Goal: Information Seeking & Learning: Learn about a topic

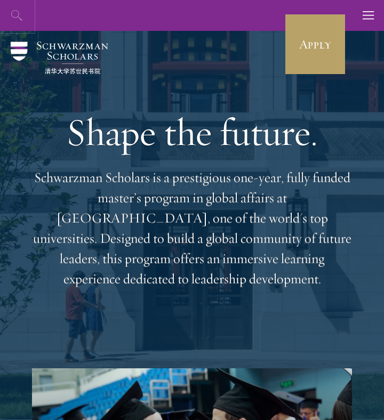
click at [17, 19] on icon "button" at bounding box center [17, 15] width 13 height 13
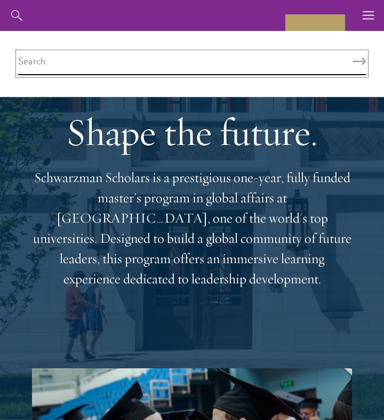
click at [276, 60] on input "search" at bounding box center [192, 63] width 348 height 23
type input "curriculum"
click at [353, 58] on button "Search" at bounding box center [359, 61] width 13 height 7
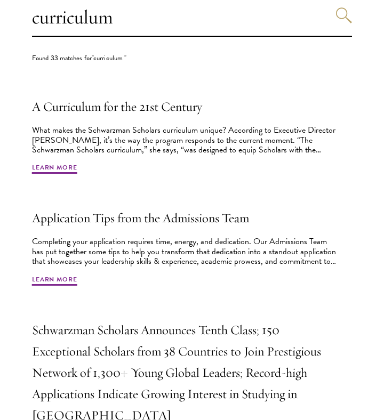
scroll to position [328, 0]
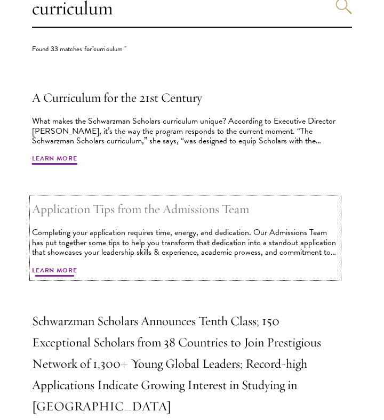
click at [67, 269] on span "Learn More" at bounding box center [54, 272] width 45 height 13
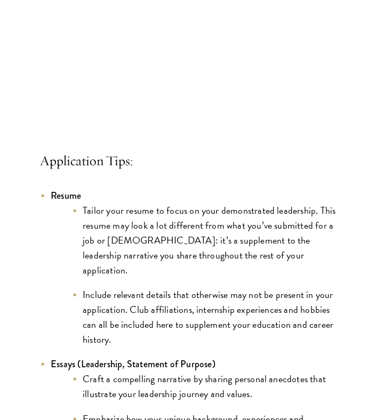
scroll to position [802, 0]
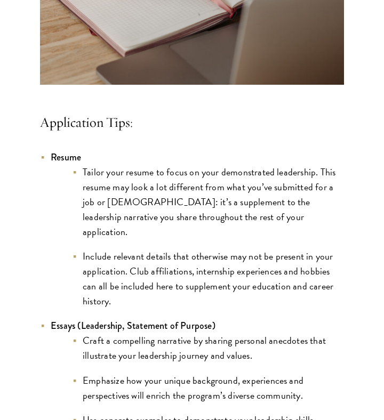
click at [142, 249] on li "Include relevant details that otherwise may not be present in your application.…" at bounding box center [208, 279] width 272 height 60
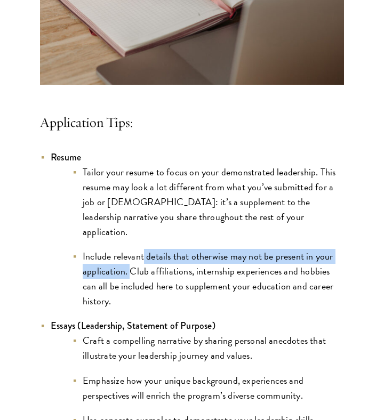
drag, startPoint x: 142, startPoint y: 242, endPoint x: 130, endPoint y: 255, distance: 17.8
click at [130, 255] on li "Include relevant details that otherwise may not be present in your application.…" at bounding box center [208, 279] width 272 height 60
click at [133, 255] on li "Include relevant details that otherwise may not be present in your application.…" at bounding box center [208, 279] width 272 height 60
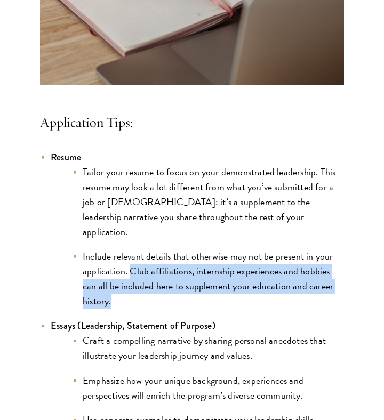
drag, startPoint x: 133, startPoint y: 255, endPoint x: 275, endPoint y: 281, distance: 144.2
click at [275, 281] on li "Include relevant details that otherwise may not be present in your application.…" at bounding box center [208, 279] width 272 height 60
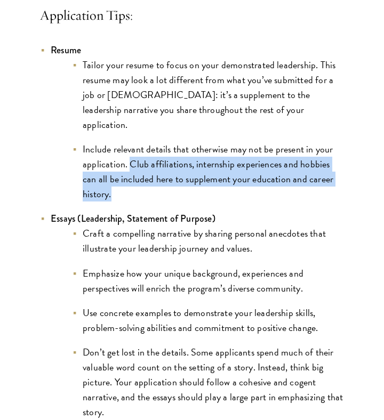
scroll to position [909, 0]
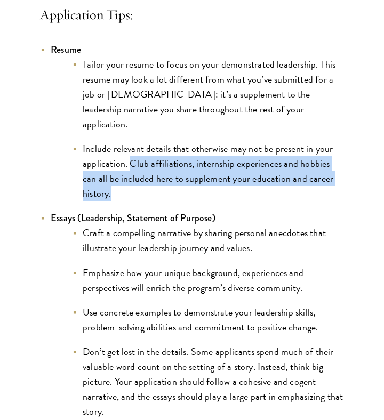
click at [105, 226] on li "Craft a compelling narrative by sharing personal anecdotes that illustrate your…" at bounding box center [208, 241] width 272 height 30
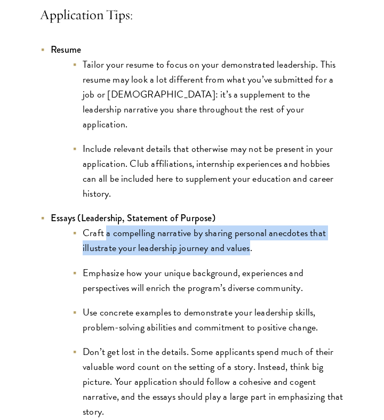
drag, startPoint x: 105, startPoint y: 223, endPoint x: 246, endPoint y: 233, distance: 141.7
click at [246, 233] on li "Craft a compelling narrative by sharing personal anecdotes that illustrate your…" at bounding box center [208, 241] width 272 height 30
drag, startPoint x: 252, startPoint y: 235, endPoint x: 79, endPoint y: 214, distance: 174.0
click at [79, 226] on li "Craft a compelling narrative by sharing personal anecdotes that illustrate your…" at bounding box center [208, 241] width 272 height 30
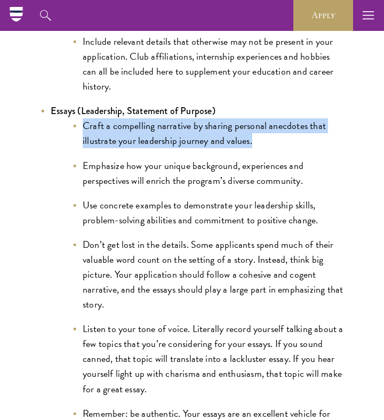
scroll to position [991, 0]
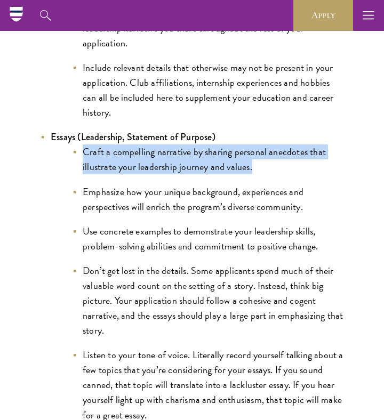
click at [82, 224] on li "Use concrete examples to demonstrate your leadership skills, problem-solving ab…" at bounding box center [208, 239] width 272 height 30
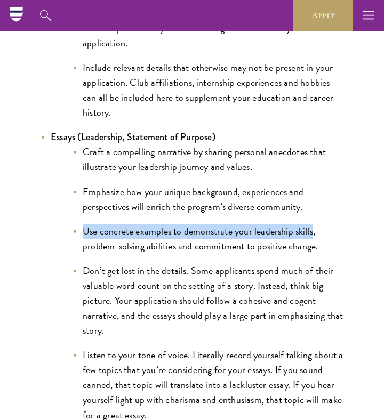
drag, startPoint x: 82, startPoint y: 217, endPoint x: 309, endPoint y: 217, distance: 227.2
click at [309, 224] on li "Use concrete examples to demonstrate your leadership skills, problem-solving ab…" at bounding box center [208, 239] width 272 height 30
click at [316, 224] on li "Use concrete examples to demonstrate your leadership skills, problem-solving ab…" at bounding box center [208, 239] width 272 height 30
drag, startPoint x: 316, startPoint y: 215, endPoint x: 92, endPoint y: 217, distance: 223.5
click at [92, 224] on li "Use concrete examples to demonstrate your leadership skills, problem-solving ab…" at bounding box center [208, 239] width 272 height 30
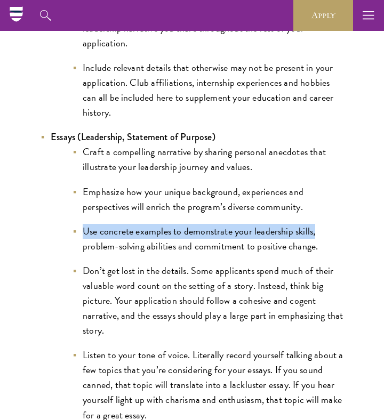
click at [149, 234] on li "Use concrete examples to demonstrate your leadership skills, problem-solving ab…" at bounding box center [208, 239] width 272 height 30
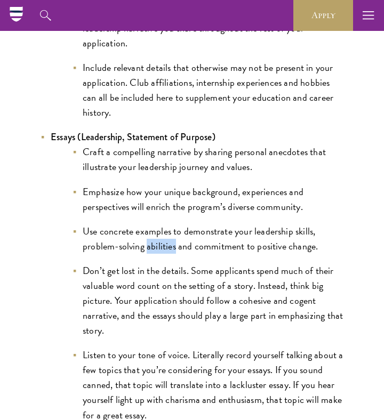
drag, startPoint x: 149, startPoint y: 234, endPoint x: 169, endPoint y: 228, distance: 21.1
click at [169, 228] on li "Use concrete examples to demonstrate your leadership skills, problem-solving ab…" at bounding box center [208, 239] width 272 height 30
click at [188, 229] on li "Use concrete examples to demonstrate your leadership skills, problem-solving ab…" at bounding box center [208, 239] width 272 height 30
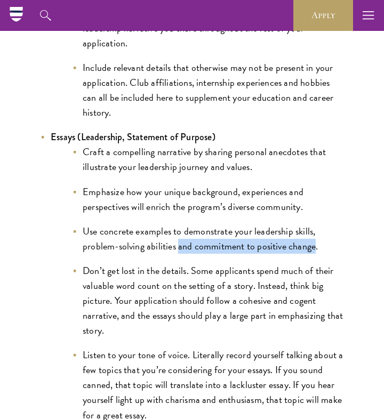
drag, startPoint x: 188, startPoint y: 229, endPoint x: 311, endPoint y: 234, distance: 123.3
click at [311, 234] on li "Use concrete examples to demonstrate your leadership skills, problem-solving ab…" at bounding box center [208, 239] width 272 height 30
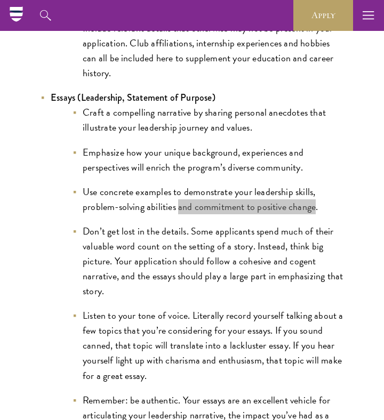
scroll to position [1037, 0]
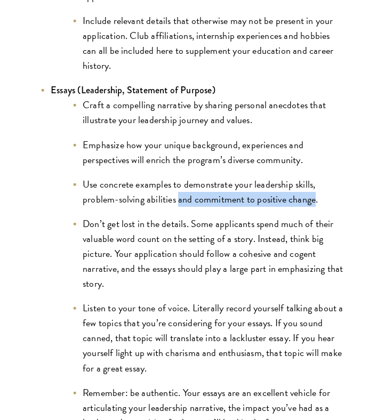
click at [205, 301] on li "Listen to your tone of voice. Literally record yourself talking about a few top…" at bounding box center [208, 338] width 272 height 75
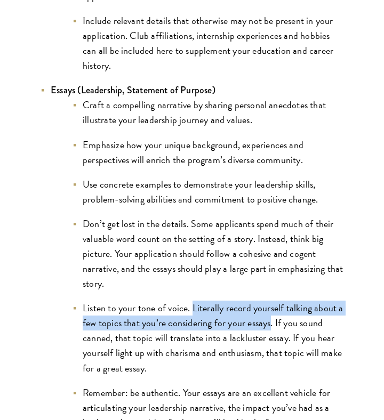
drag, startPoint x: 213, startPoint y: 293, endPoint x: 260, endPoint y: 304, distance: 48.1
click at [260, 304] on li "Listen to your tone of voice. Literally record yourself talking about a few top…" at bounding box center [208, 338] width 272 height 75
click at [276, 304] on li "Listen to your tone of voice. Literally record yourself talking about a few top…" at bounding box center [208, 338] width 272 height 75
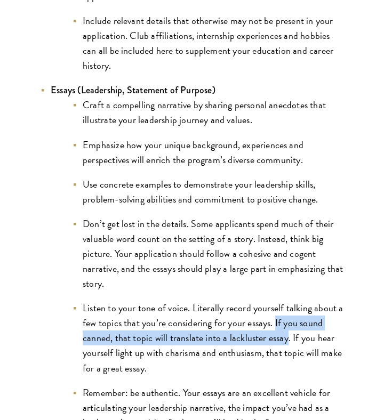
drag, startPoint x: 276, startPoint y: 304, endPoint x: 273, endPoint y: 324, distance: 20.5
click at [273, 324] on li "Listen to your tone of voice. Literally record yourself talking about a few top…" at bounding box center [208, 338] width 272 height 75
click at [288, 324] on li "Listen to your tone of voice. Literally record yourself talking about a few top…" at bounding box center [208, 338] width 272 height 75
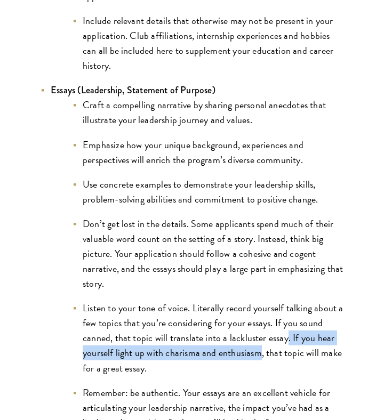
drag, startPoint x: 288, startPoint y: 324, endPoint x: 251, endPoint y: 342, distance: 40.8
click at [251, 342] on li "Listen to your tone of voice. Literally record yourself talking about a few top…" at bounding box center [208, 338] width 272 height 75
click at [266, 339] on li "Listen to your tone of voice. Literally record yourself talking about a few top…" at bounding box center [208, 338] width 272 height 75
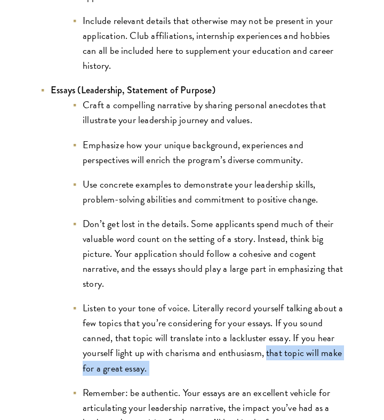
drag, startPoint x: 266, startPoint y: 339, endPoint x: 322, endPoint y: 348, distance: 56.7
click at [322, 348] on li "Listen to your tone of voice. Literally record yourself talking about a few top…" at bounding box center [208, 338] width 272 height 75
click at [290, 345] on li "Listen to your tone of voice. Literally record yourself talking about a few top…" at bounding box center [208, 338] width 272 height 75
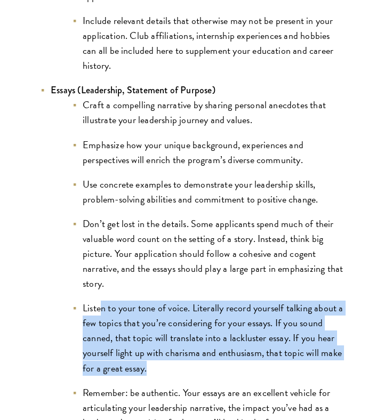
drag, startPoint x: 297, startPoint y: 353, endPoint x: 101, endPoint y: 287, distance: 207.0
click at [101, 301] on li "Listen to your tone of voice. Literally record yourself talking about a few top…" at bounding box center [208, 338] width 272 height 75
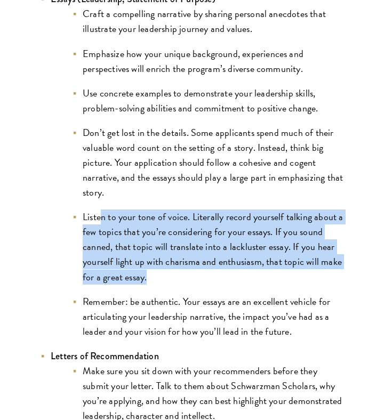
click at [185, 294] on li "Remember: be authentic. Your essays are an excellent vehicle for articulating y…" at bounding box center [208, 316] width 272 height 45
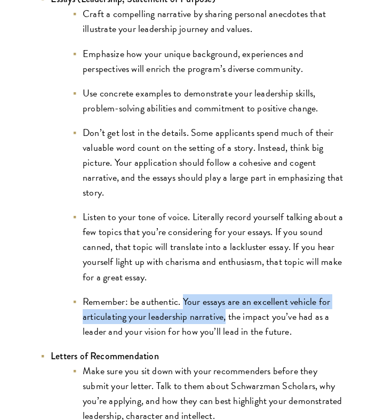
drag, startPoint x: 185, startPoint y: 286, endPoint x: 222, endPoint y: 299, distance: 39.0
click at [222, 299] on li "Remember: be authentic. Your essays are an excellent vehicle for articulating y…" at bounding box center [208, 316] width 272 height 45
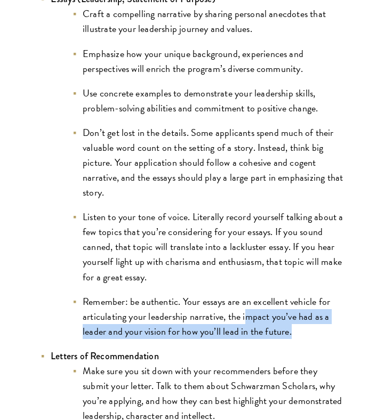
drag, startPoint x: 246, startPoint y: 303, endPoint x: 290, endPoint y: 318, distance: 46.2
click at [290, 318] on li "Remember: be authentic. Your essays are an excellent vehicle for articulating y…" at bounding box center [208, 316] width 272 height 45
click at [305, 319] on li "Remember: be authentic. Your essays are an excellent vehicle for articulating y…" at bounding box center [208, 316] width 272 height 45
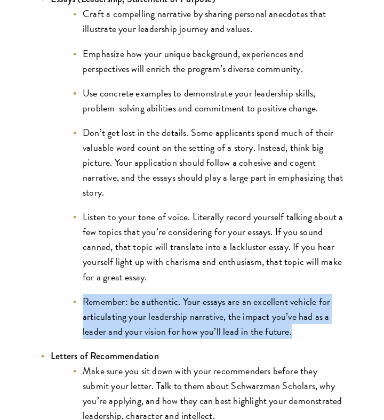
drag, startPoint x: 305, startPoint y: 319, endPoint x: 92, endPoint y: 289, distance: 214.5
click at [92, 294] on li "Remember: be authentic. Your essays are an excellent vehicle for articulating y…" at bounding box center [208, 316] width 272 height 45
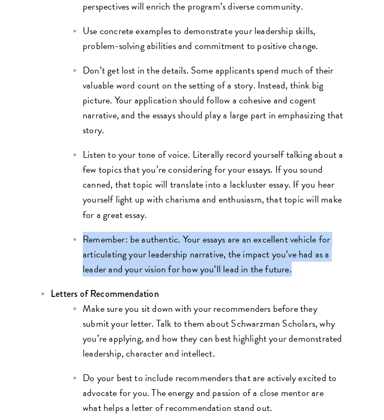
scroll to position [1211, 0]
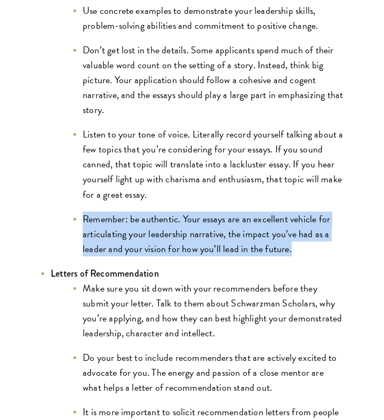
click at [55, 267] on strong "Letters of Recommendation" at bounding box center [105, 274] width 108 height 14
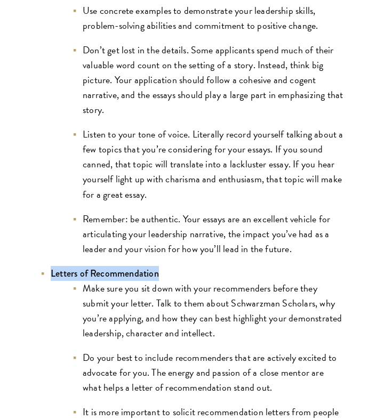
drag, startPoint x: 55, startPoint y: 259, endPoint x: 147, endPoint y: 257, distance: 91.8
click at [147, 267] on strong "Letters of Recommendation" at bounding box center [105, 274] width 108 height 14
click at [91, 267] on strong "Letters of Recommendation" at bounding box center [105, 274] width 108 height 14
drag, startPoint x: 91, startPoint y: 258, endPoint x: 164, endPoint y: 257, distance: 73.1
click at [164, 266] on li "Letters of Recommendation Make sure you sit down with your recommenders before …" at bounding box center [192, 400] width 304 height 268
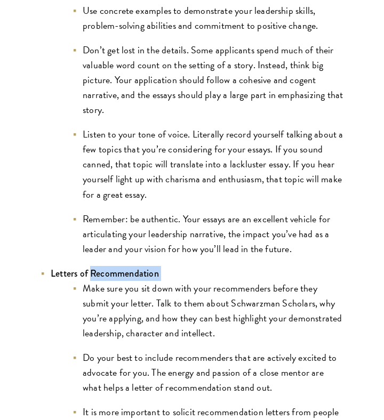
click at [100, 267] on strong "Letters of Recommendation" at bounding box center [105, 274] width 108 height 14
drag, startPoint x: 100, startPoint y: 257, endPoint x: 147, endPoint y: 257, distance: 47.5
click at [147, 267] on strong "Letters of Recommendation" at bounding box center [105, 274] width 108 height 14
click at [113, 281] on li "Make sure you sit down with your recommenders before they submit your letter. T…" at bounding box center [208, 311] width 272 height 60
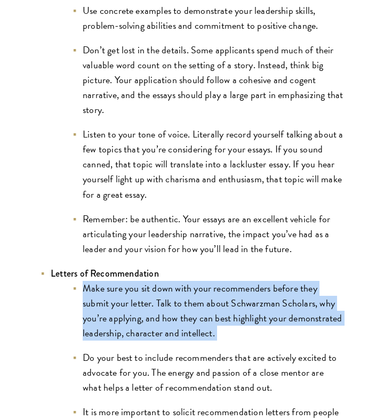
drag, startPoint x: 113, startPoint y: 276, endPoint x: 229, endPoint y: 276, distance: 115.7
click at [229, 281] on li "Make sure you sit down with your recommenders before they submit your letter. T…" at bounding box center [208, 311] width 272 height 60
click at [237, 281] on li "Make sure you sit down with your recommenders before they submit your letter. T…" at bounding box center [208, 311] width 272 height 60
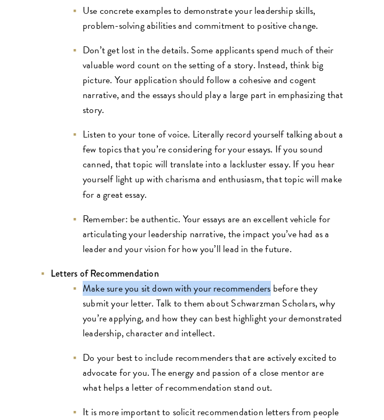
drag, startPoint x: 237, startPoint y: 276, endPoint x: 91, endPoint y: 278, distance: 146.7
click at [91, 281] on li "Make sure you sit down with your recommenders before they submit your letter. T…" at bounding box center [208, 311] width 272 height 60
click at [153, 281] on li "Make sure you sit down with your recommenders before they submit your letter. T…" at bounding box center [208, 311] width 272 height 60
drag, startPoint x: 153, startPoint y: 276, endPoint x: 52, endPoint y: 274, distance: 101.4
click at [52, 281] on ul "Make sure you sit down with your recommenders before they submit your letter. T…" at bounding box center [197, 407] width 293 height 253
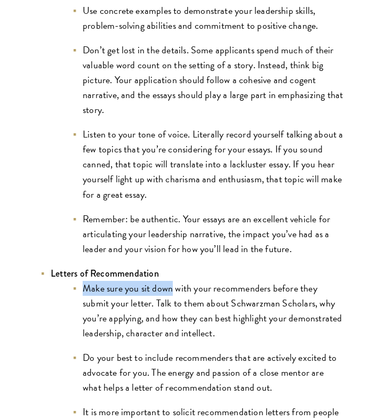
click at [157, 292] on li "Make sure you sit down with your recommenders before they submit your letter. T…" at bounding box center [208, 311] width 272 height 60
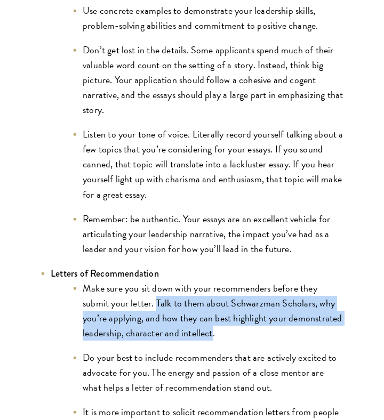
drag, startPoint x: 157, startPoint y: 292, endPoint x: 196, endPoint y: 325, distance: 51.4
click at [196, 325] on li "Make sure you sit down with your recommenders before they submit your letter. T…" at bounding box center [208, 311] width 272 height 60
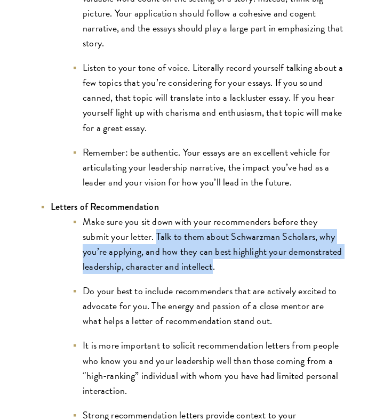
scroll to position [1279, 0]
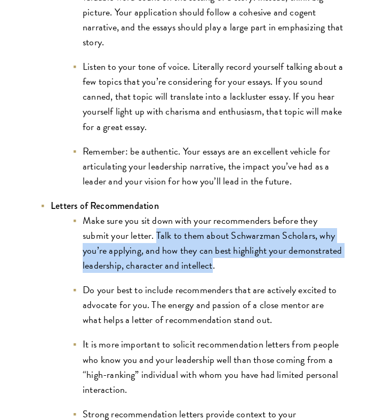
click at [127, 348] on li "It is more important to solicit recommendation letters from people who know you…" at bounding box center [208, 367] width 272 height 60
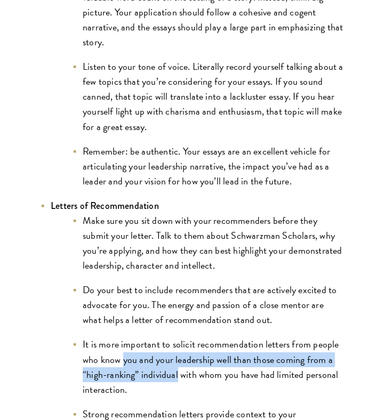
drag, startPoint x: 127, startPoint y: 348, endPoint x: 141, endPoint y: 361, distance: 18.1
click at [141, 361] on li "It is more important to solicit recommendation letters from people who know you…" at bounding box center [208, 367] width 272 height 60
click at [177, 361] on li "It is more important to solicit recommendation letters from people who know you…" at bounding box center [208, 367] width 272 height 60
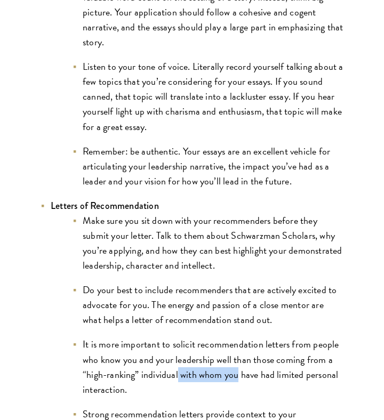
drag, startPoint x: 177, startPoint y: 361, endPoint x: 231, endPoint y: 365, distance: 54.6
click at [231, 365] on li "It is more important to solicit recommendation letters from people who know you…" at bounding box center [208, 367] width 272 height 60
click at [147, 378] on li "It is more important to solicit recommendation letters from people who know you…" at bounding box center [208, 367] width 272 height 60
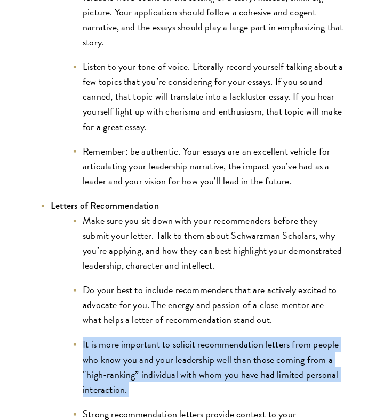
drag, startPoint x: 147, startPoint y: 378, endPoint x: 71, endPoint y: 332, distance: 88.3
click at [71, 332] on ul "Make sure you sit down with your recommenders before they submit your letter. T…" at bounding box center [197, 339] width 293 height 253
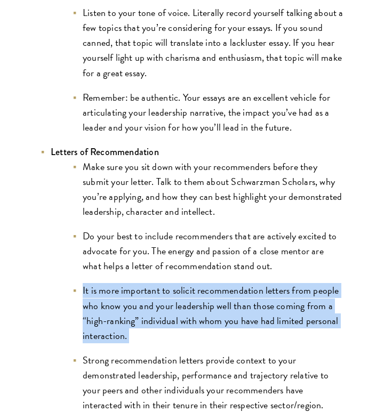
scroll to position [1350, 0]
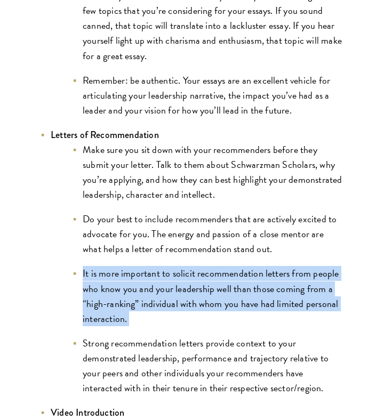
click at [111, 336] on li "Strong recommendation letters provide context to your demonstrated leadership, …" at bounding box center [208, 366] width 272 height 60
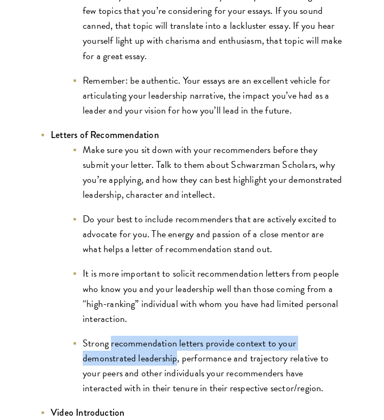
drag, startPoint x: 111, startPoint y: 328, endPoint x: 164, endPoint y: 341, distance: 54.3
click at [164, 341] on li "Strong recommendation letters provide context to your demonstrated leadership, …" at bounding box center [208, 366] width 272 height 60
click at [181, 344] on li "Strong recommendation letters provide context to your demonstrated leadership, …" at bounding box center [208, 366] width 272 height 60
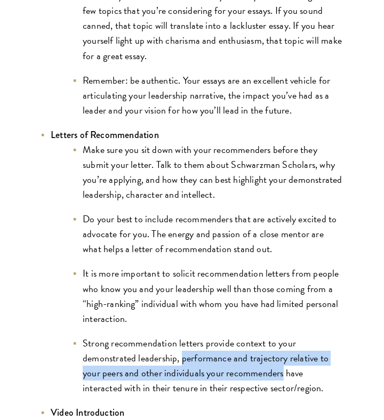
drag, startPoint x: 181, startPoint y: 344, endPoint x: 262, endPoint y: 363, distance: 83.8
click at [262, 363] on li "Strong recommendation letters provide context to your demonstrated leadership, …" at bounding box center [208, 366] width 272 height 60
click at [294, 363] on li "Strong recommendation letters provide context to your demonstrated leadership, …" at bounding box center [208, 366] width 272 height 60
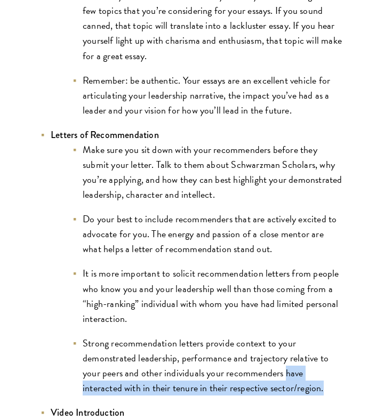
drag, startPoint x: 294, startPoint y: 363, endPoint x: 307, endPoint y: 372, distance: 15.4
click at [307, 372] on li "Strong recommendation letters provide context to your demonstrated leadership, …" at bounding box center [208, 366] width 272 height 60
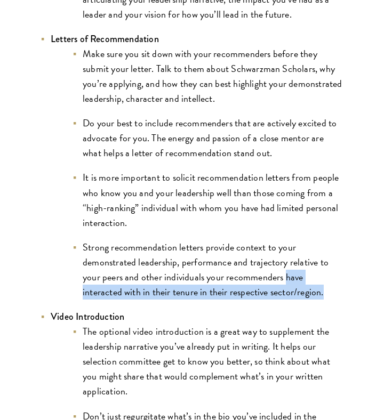
scroll to position [1451, 0]
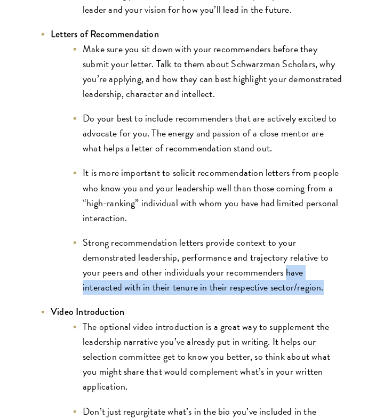
click at [126, 320] on li "The optional video introduction is a great way to supplement the leadership nar…" at bounding box center [208, 357] width 272 height 75
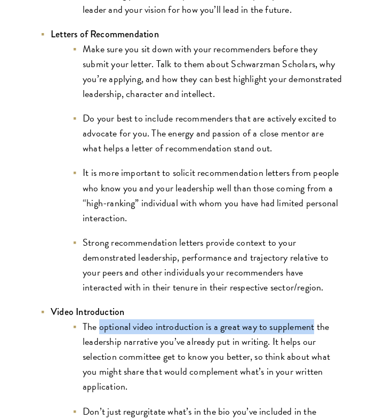
drag, startPoint x: 126, startPoint y: 306, endPoint x: 286, endPoint y: 314, distance: 160.2
click at [286, 320] on li "The optional video introduction is a great way to supplement the leadership nar…" at bounding box center [208, 357] width 272 height 75
click at [318, 320] on li "The optional video introduction is a great way to supplement the leadership nar…" at bounding box center [208, 357] width 272 height 75
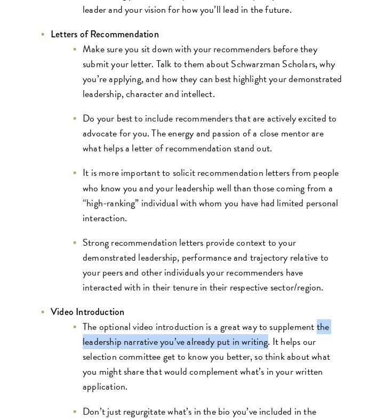
drag, startPoint x: 318, startPoint y: 314, endPoint x: 249, endPoint y: 327, distance: 70.0
click at [249, 327] on li "The optional video introduction is a great way to supplement the leadership nar…" at bounding box center [208, 357] width 272 height 75
click at [275, 330] on li "The optional video introduction is a great way to supplement the leadership nar…" at bounding box center [208, 357] width 272 height 75
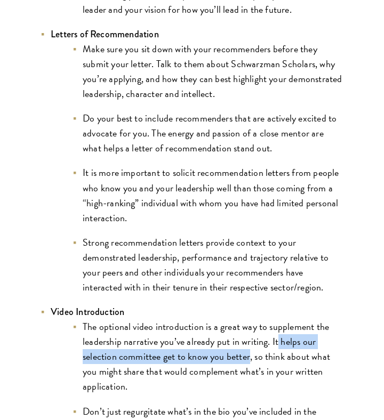
drag, startPoint x: 275, startPoint y: 330, endPoint x: 227, endPoint y: 348, distance: 52.0
click at [227, 348] on li "The optional video introduction is a great way to supplement the leadership nar…" at bounding box center [208, 357] width 272 height 75
click at [259, 346] on li "The optional video introduction is a great way to supplement the leadership nar…" at bounding box center [208, 357] width 272 height 75
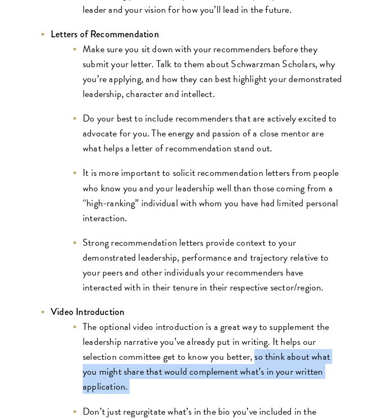
drag, startPoint x: 259, startPoint y: 346, endPoint x: 257, endPoint y: 366, distance: 21.0
click at [257, 366] on li "The optional video introduction is a great way to supplement the leadership nar…" at bounding box center [208, 357] width 272 height 75
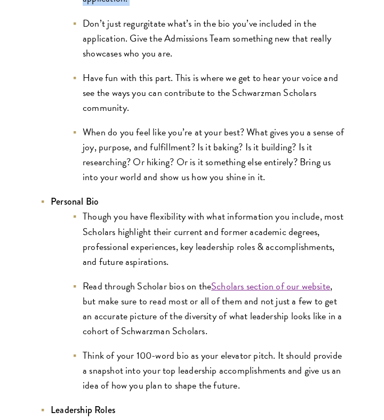
scroll to position [1841, 0]
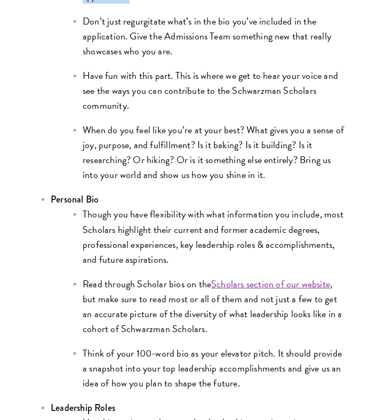
click at [89, 207] on li "Though you have flexibility with what information you include, most Scholars hi…" at bounding box center [208, 237] width 272 height 60
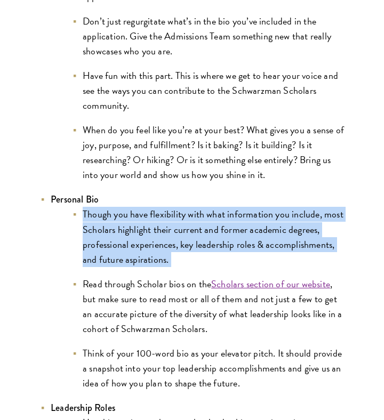
drag, startPoint x: 89, startPoint y: 198, endPoint x: 332, endPoint y: 241, distance: 246.4
click at [332, 241] on li "Though you have flexibility with what information you include, most Scholars hi…" at bounding box center [208, 237] width 272 height 60
click at [138, 277] on li "Read through Scholar bios on the Scholars section of our website , but make sur…" at bounding box center [208, 307] width 272 height 60
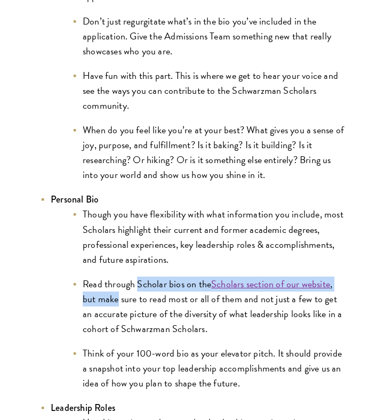
drag, startPoint x: 138, startPoint y: 272, endPoint x: 100, endPoint y: 282, distance: 39.6
click at [100, 282] on li "Read through Scholar bios on the Scholars section of our website , but make sur…" at bounding box center [208, 307] width 272 height 60
click at [141, 285] on li "Read through Scholar bios on the Scholars section of our website , but make sur…" at bounding box center [208, 307] width 272 height 60
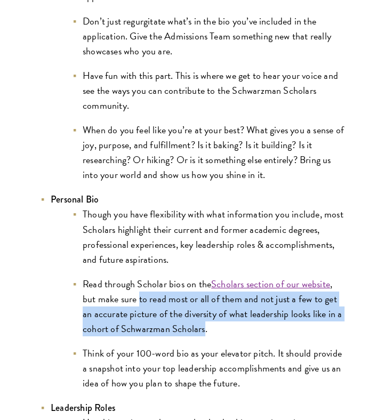
drag, startPoint x: 141, startPoint y: 285, endPoint x: 194, endPoint y: 323, distance: 65.0
click at [194, 323] on li "Read through Scholar bios on the Scholars section of our website , but make sur…" at bounding box center [208, 307] width 272 height 60
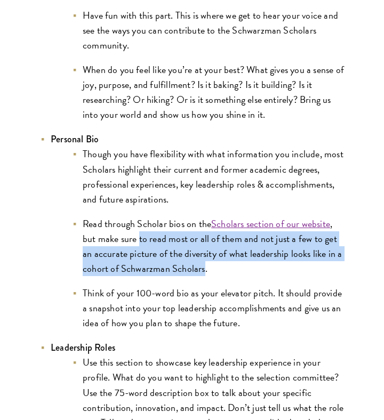
scroll to position [1902, 0]
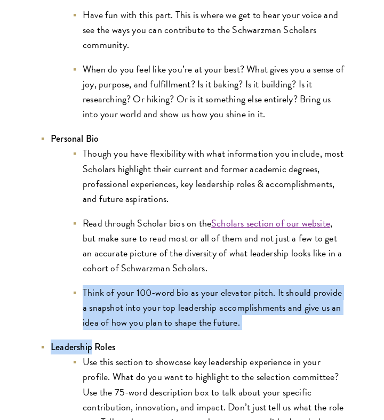
drag, startPoint x: 249, startPoint y: 317, endPoint x: 70, endPoint y: 278, distance: 183.4
click at [257, 310] on li "Think of your 100-word bio as your elevator pitch. It should provide a snapshot…" at bounding box center [208, 307] width 272 height 45
drag, startPoint x: 257, startPoint y: 310, endPoint x: 84, endPoint y: 280, distance: 175.4
click at [84, 285] on li "Think of your 100-word bio as your elevator pitch. It should provide a snapshot…" at bounding box center [208, 307] width 272 height 45
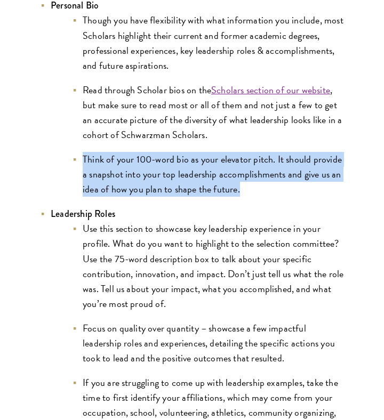
scroll to position [2038, 0]
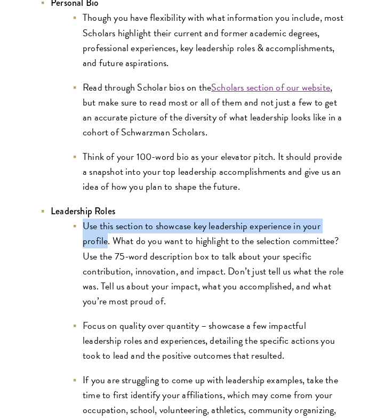
drag, startPoint x: 84, startPoint y: 211, endPoint x: 107, endPoint y: 226, distance: 27.8
click at [107, 226] on li "Use this section to showcase key leadership experience in your profile. What do…" at bounding box center [208, 264] width 272 height 90
click at [131, 235] on li "Use this section to showcase key leadership experience in your profile. What do…" at bounding box center [208, 264] width 272 height 90
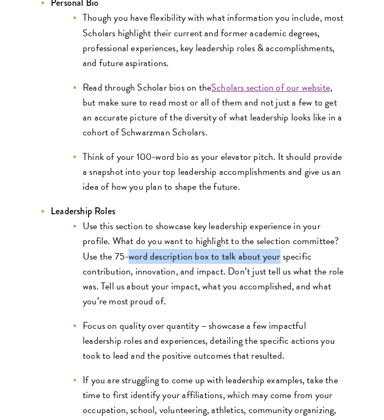
drag, startPoint x: 131, startPoint y: 235, endPoint x: 263, endPoint y: 240, distance: 132.9
click at [263, 240] on li "Use this section to showcase key leadership experience in your profile. What do…" at bounding box center [208, 264] width 272 height 90
click at [286, 244] on li "Use this section to showcase key leadership experience in your profile. What do…" at bounding box center [208, 264] width 272 height 90
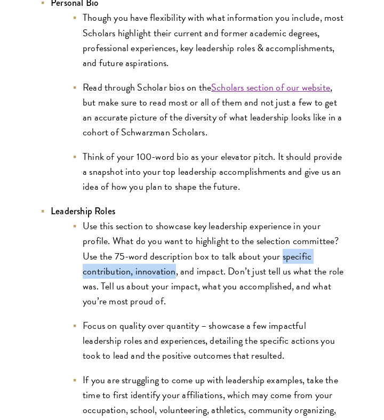
drag, startPoint x: 286, startPoint y: 244, endPoint x: 141, endPoint y: 258, distance: 145.3
click at [141, 258] on li "Use this section to showcase key leadership experience in your profile. What do…" at bounding box center [208, 264] width 272 height 90
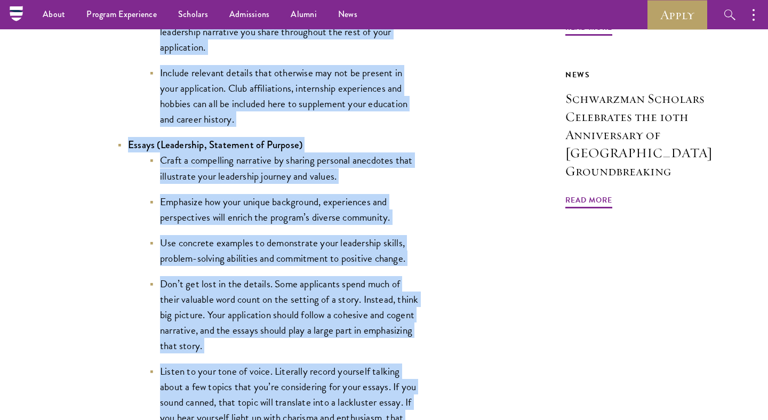
scroll to position [1004, 0]
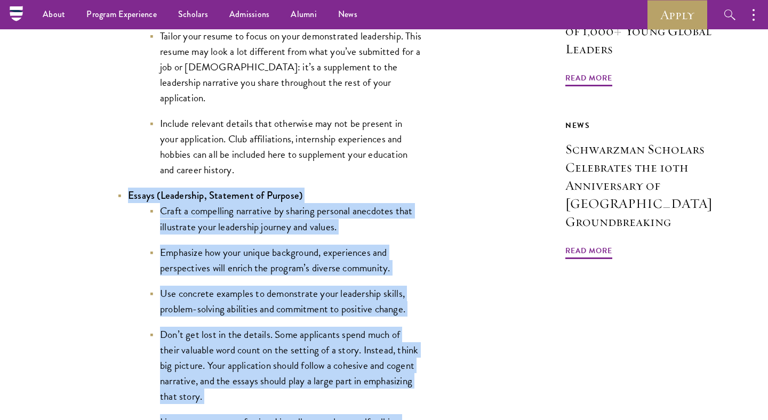
copy ul "Essays (Leadership, Statement of Purpose) Craft a compelling narrative by shari…"
drag, startPoint x: 406, startPoint y: 347, endPoint x: 127, endPoint y: 197, distance: 316.2
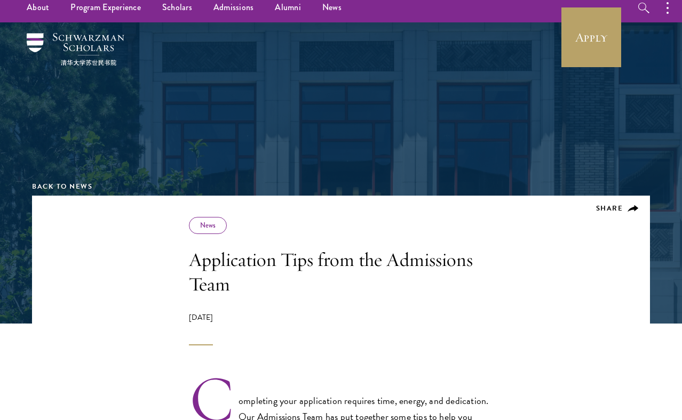
scroll to position [0, 0]
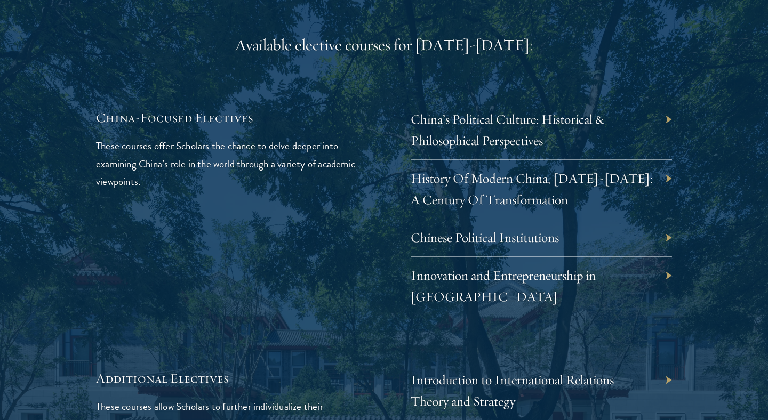
scroll to position [3141, 0]
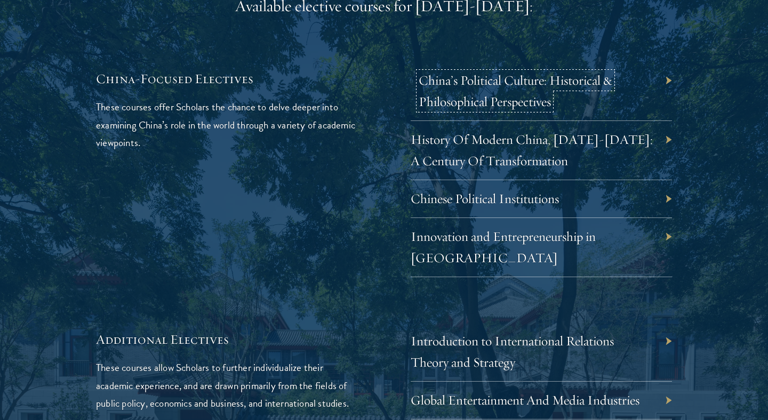
click at [537, 72] on link "China’s Political Culture: Historical & Philosophical Perspectives" at bounding box center [516, 91] width 194 height 38
click at [666, 62] on div "China’s Political Culture: Historical & Philosophical Perspectives" at bounding box center [541, 91] width 261 height 59
click at [669, 62] on div "China’s Political Culture: Historical & Philosophical Perspectives" at bounding box center [541, 91] width 261 height 59
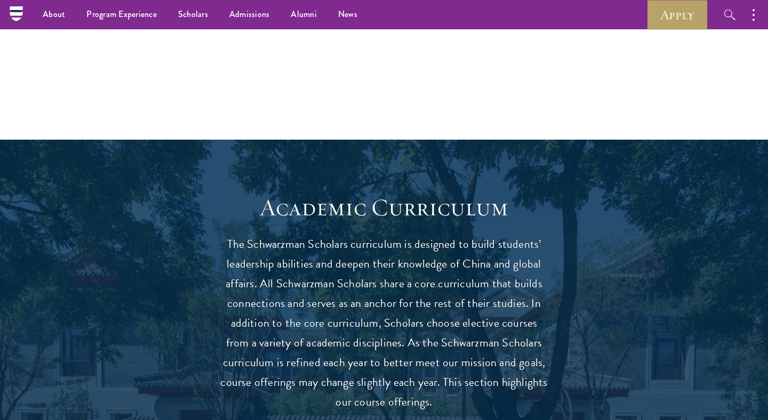
scroll to position [756, 0]
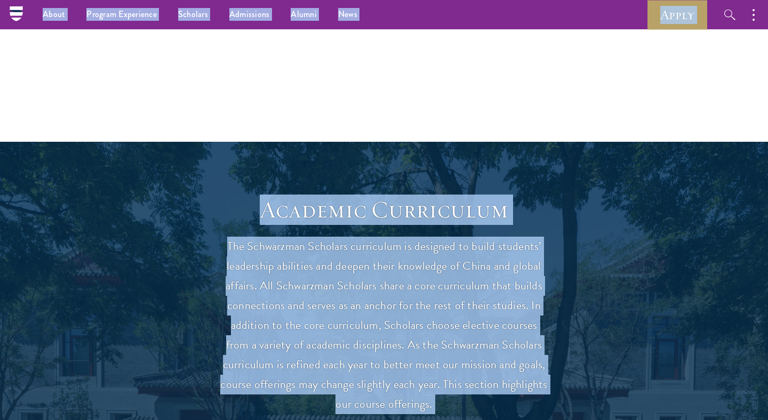
copy body "About Overview Leadership Donors Program Experience Overview Curriculum Student…"
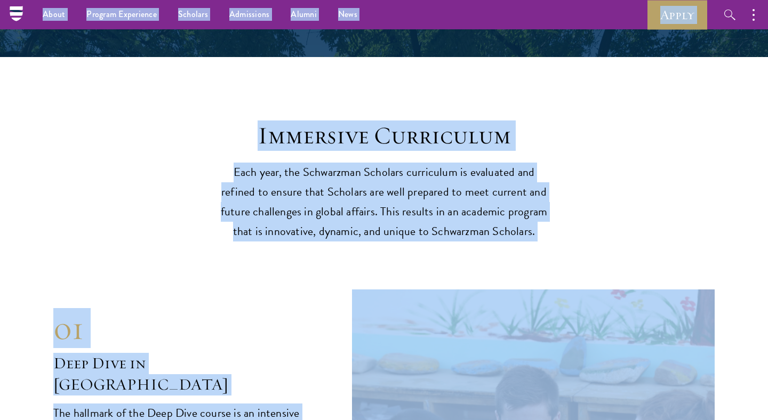
scroll to position [4001, 0]
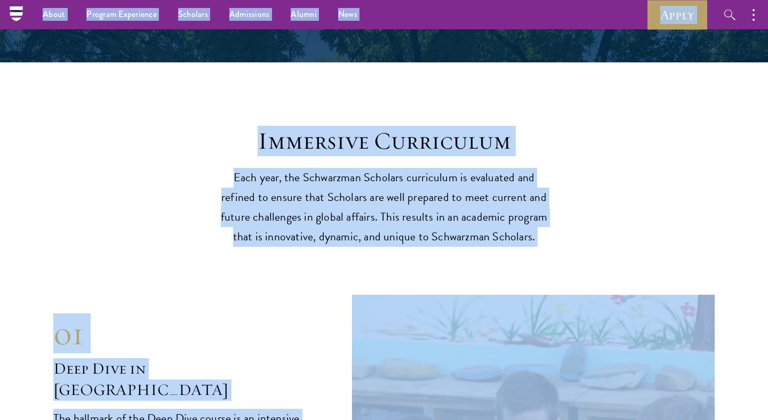
click at [265, 126] on h2 "Immersive Curriculum" at bounding box center [384, 141] width 331 height 30
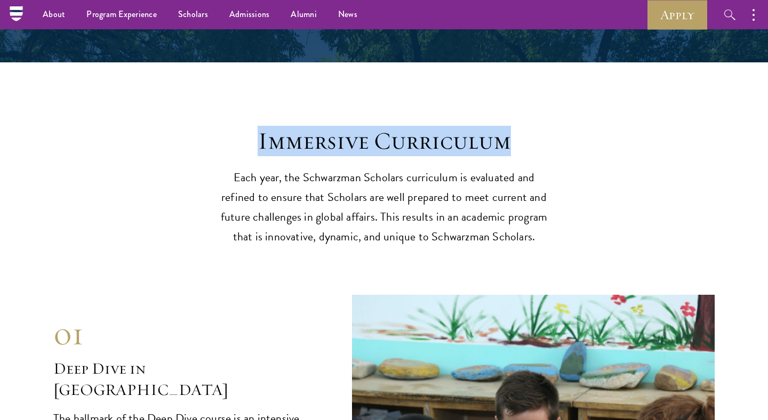
drag, startPoint x: 265, startPoint y: 97, endPoint x: 486, endPoint y: 105, distance: 221.0
click at [486, 126] on h2 "Immersive Curriculum" at bounding box center [384, 141] width 331 height 30
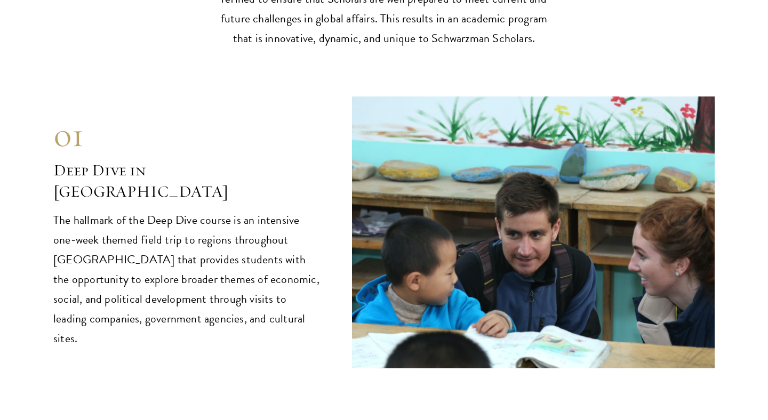
scroll to position [4200, 0]
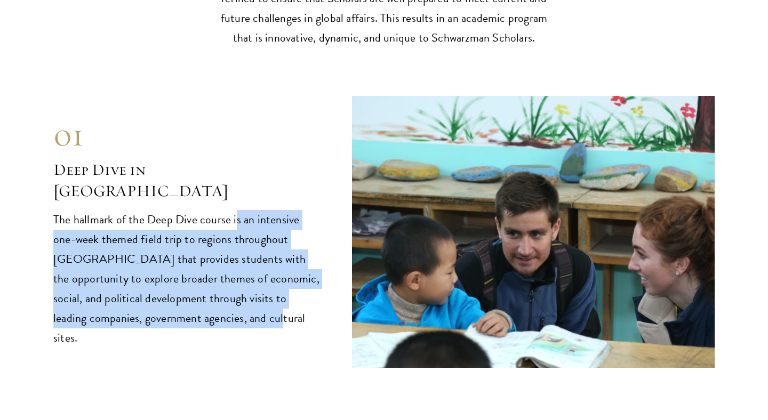
drag, startPoint x: 281, startPoint y: 303, endPoint x: 234, endPoint y: 178, distance: 134.0
click at [234, 178] on div "01 Deep Dive in China 01 Deep Dive in China The hallmark of the Deep Dive cours…" at bounding box center [383, 232] width 661 height 272
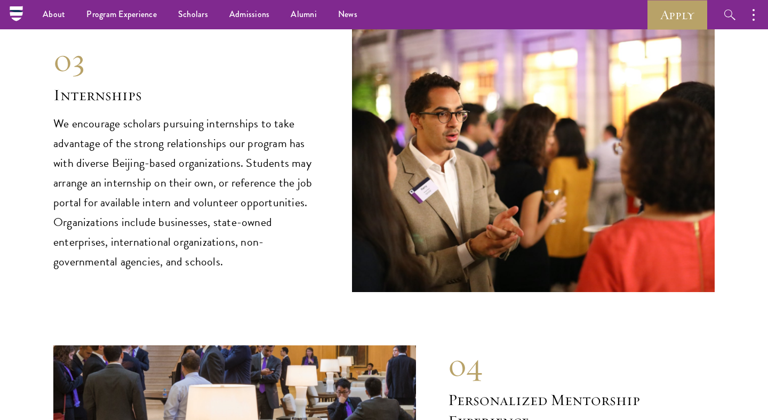
scroll to position [5088, 0]
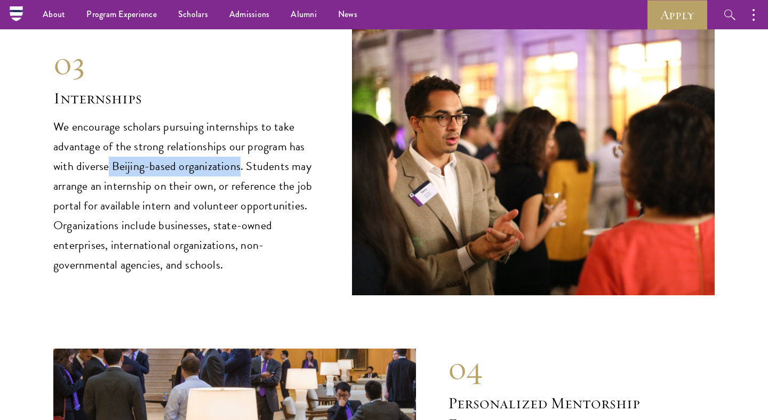
drag, startPoint x: 109, startPoint y: 123, endPoint x: 238, endPoint y: 115, distance: 129.4
click at [238, 117] on p "We encourage scholars pursuing internships to take advantage of the strong rela…" at bounding box center [186, 196] width 267 height 158
click at [252, 119] on p "We encourage scholars pursuing internships to take advantage of the strong rela…" at bounding box center [186, 196] width 267 height 158
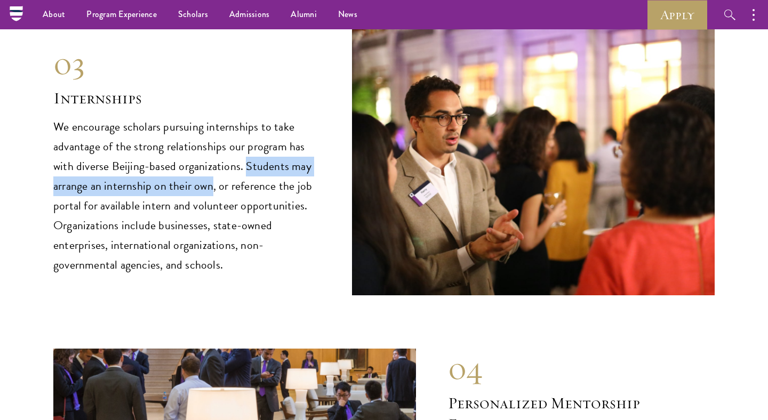
drag, startPoint x: 252, startPoint y: 119, endPoint x: 203, endPoint y: 138, distance: 52.8
click at [203, 138] on p "We encourage scholars pursuing internships to take advantage of the strong rela…" at bounding box center [186, 196] width 267 height 158
click at [219, 141] on p "We encourage scholars pursuing internships to take advantage of the strong rela…" at bounding box center [186, 196] width 267 height 158
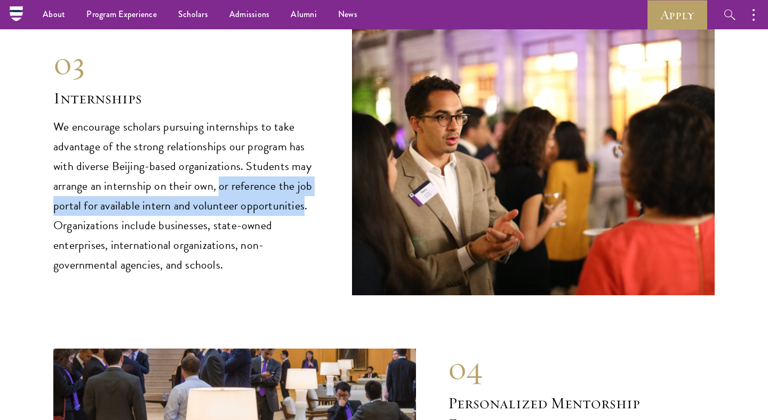
drag, startPoint x: 219, startPoint y: 141, endPoint x: 297, endPoint y: 161, distance: 80.3
click at [297, 161] on p "We encourage scholars pursuing internships to take advantage of the strong rela…" at bounding box center [186, 196] width 267 height 158
click at [266, 213] on p "We encourage scholars pursuing internships to take advantage of the strong rela…" at bounding box center [186, 196] width 267 height 158
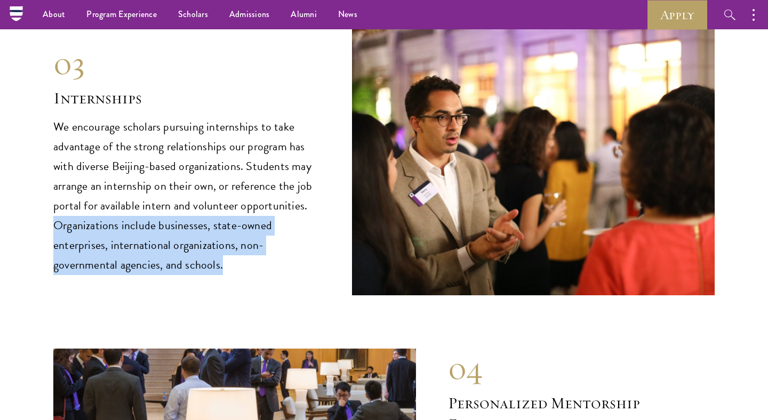
drag, startPoint x: 266, startPoint y: 213, endPoint x: 52, endPoint y: 190, distance: 215.1
click at [234, 225] on p "We encourage scholars pursuing internships to take advantage of the strong rela…" at bounding box center [186, 196] width 267 height 158
drag, startPoint x: 234, startPoint y: 225, endPoint x: 35, endPoint y: 183, distance: 203.3
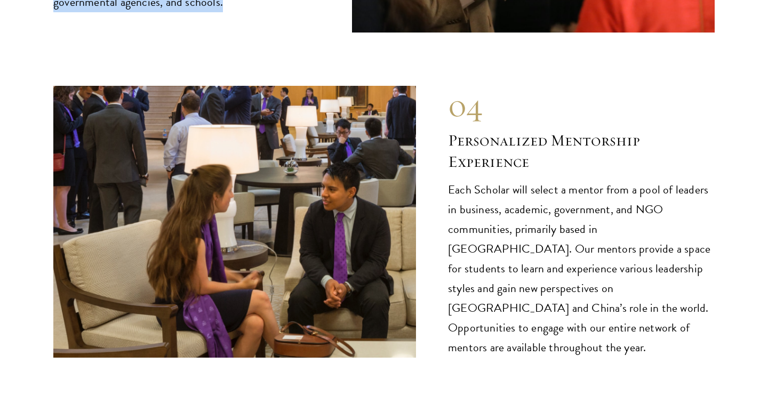
scroll to position [5351, 0]
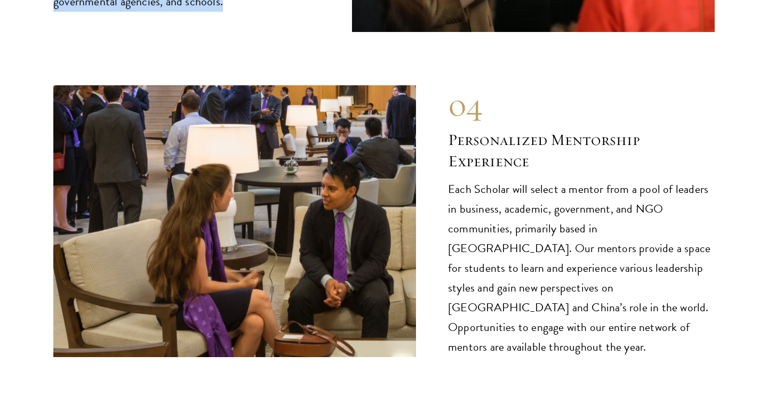
click at [521, 296] on p "Each Scholar will select a mentor from a pool of leaders in business, academic,…" at bounding box center [581, 269] width 267 height 178
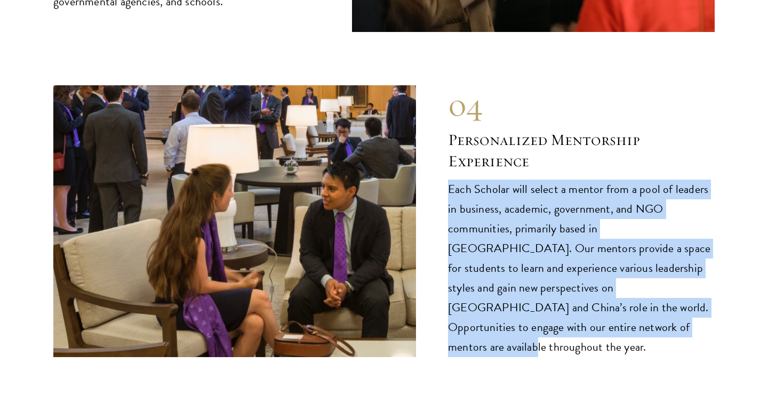
drag, startPoint x: 521, startPoint y: 296, endPoint x: 452, endPoint y: 143, distance: 167.8
click at [452, 143] on div "04 Personalized Mentorship Experience Each Scholar will select a mentor from a …" at bounding box center [581, 222] width 267 height 272
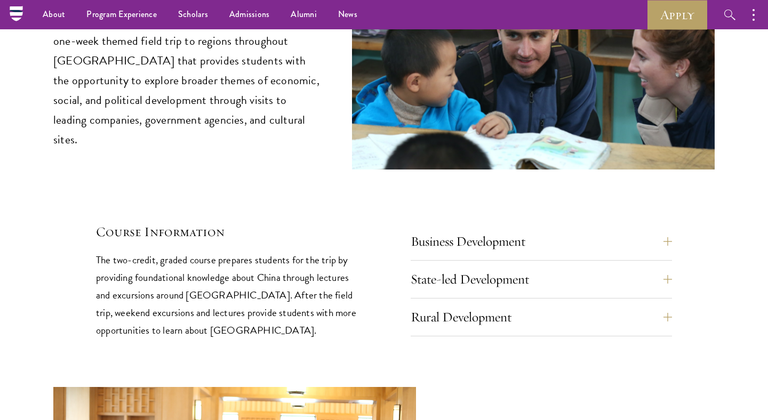
scroll to position [4391, 0]
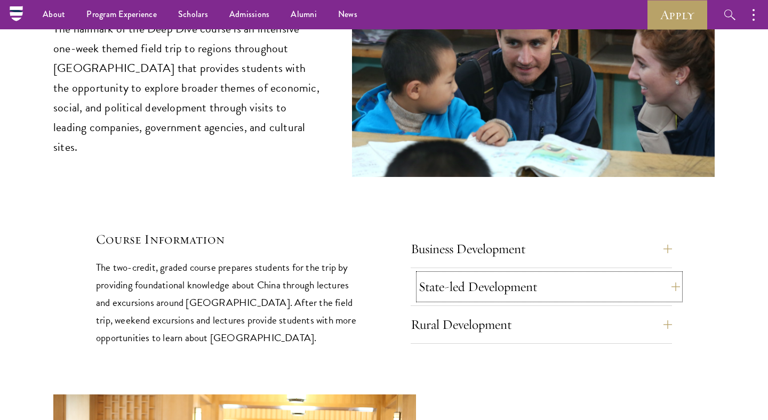
click at [434, 274] on button "State-led Development" at bounding box center [549, 287] width 261 height 26
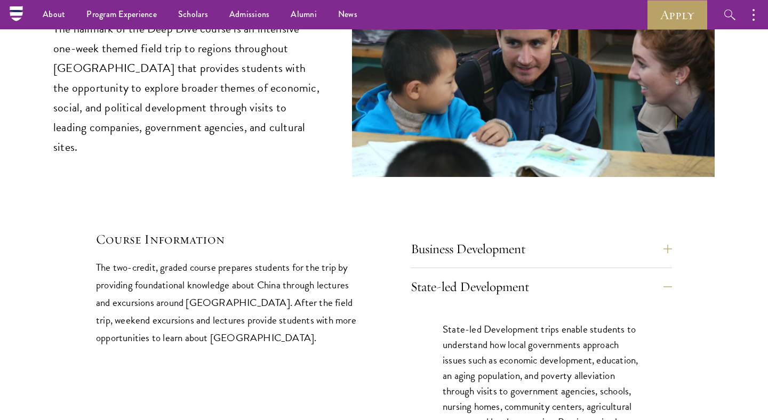
click at [457, 236] on div "Business Development Business Development trips take students to cutting edge c…" at bounding box center [541, 252] width 261 height 32
click at [439, 236] on button "Business Development" at bounding box center [549, 249] width 261 height 26
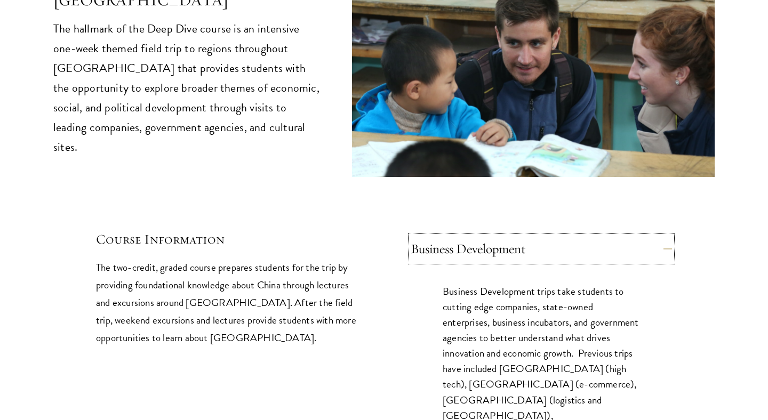
scroll to position [4416, 0]
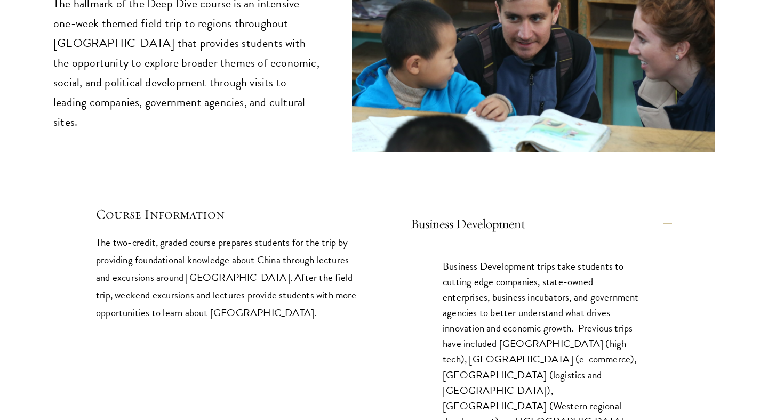
click at [538, 259] on p "Business Development trips take students to cutting edge companies, state-owned…" at bounding box center [541, 352] width 197 height 186
drag, startPoint x: 538, startPoint y: 220, endPoint x: 533, endPoint y: 239, distance: 19.8
click at [533, 259] on p "Business Development trips take students to cutting edge companies, state-owned…" at bounding box center [541, 352] width 197 height 186
click at [555, 259] on p "Business Development trips take students to cutting edge companies, state-owned…" at bounding box center [541, 352] width 197 height 186
drag, startPoint x: 555, startPoint y: 240, endPoint x: 470, endPoint y: 255, distance: 85.7
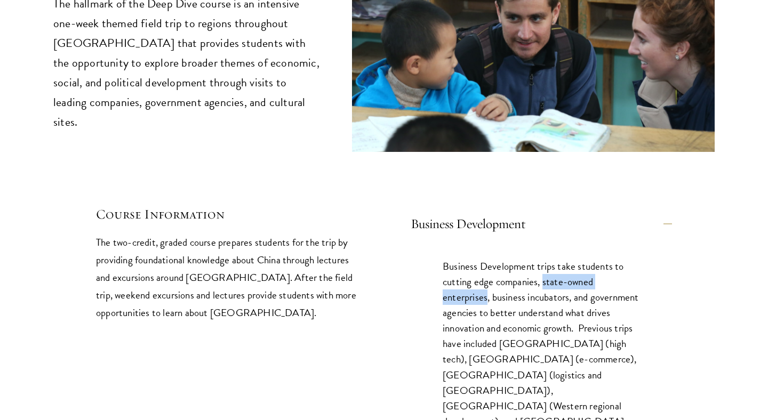
click at [470, 259] on p "Business Development trips take students to cutting edge companies, state-owned…" at bounding box center [541, 352] width 197 height 186
click at [496, 259] on p "Business Development trips take students to cutting edge companies, state-owned…" at bounding box center [541, 352] width 197 height 186
drag, startPoint x: 496, startPoint y: 257, endPoint x: 555, endPoint y: 258, distance: 59.8
click at [555, 259] on p "Business Development trips take students to cutting edge companies, state-owned…" at bounding box center [541, 352] width 197 height 186
click at [577, 259] on p "Business Development trips take students to cutting edge companies, state-owned…" at bounding box center [541, 352] width 197 height 186
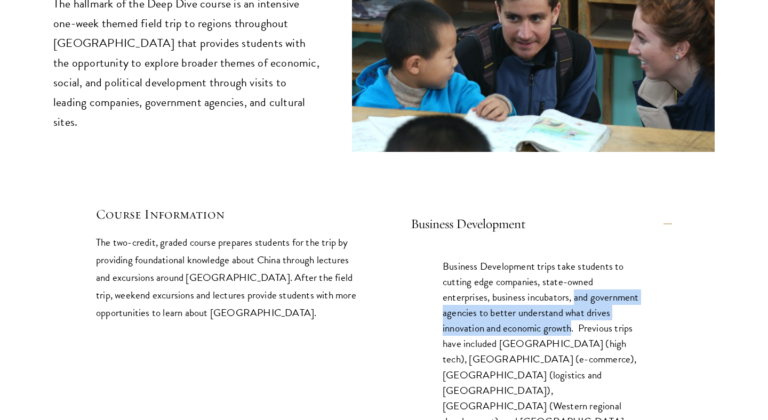
drag, startPoint x: 577, startPoint y: 258, endPoint x: 593, endPoint y: 288, distance: 34.1
click at [593, 288] on p "Business Development trips take students to cutting edge companies, state-owned…" at bounding box center [541, 352] width 197 height 186
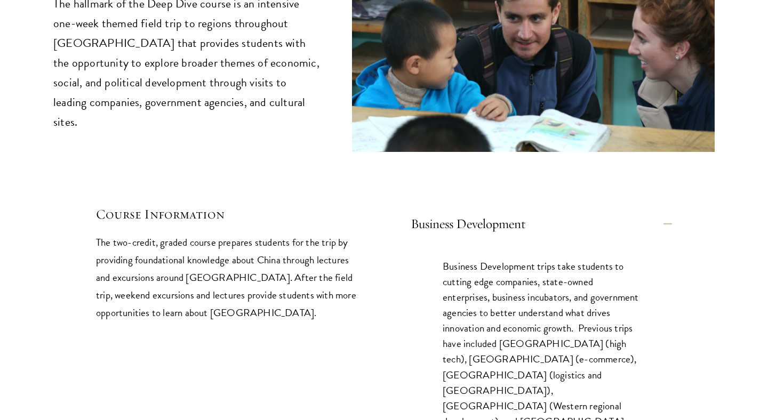
click at [526, 297] on p "Business Development trips take students to cutting edge companies, state-owned…" at bounding box center [541, 352] width 197 height 186
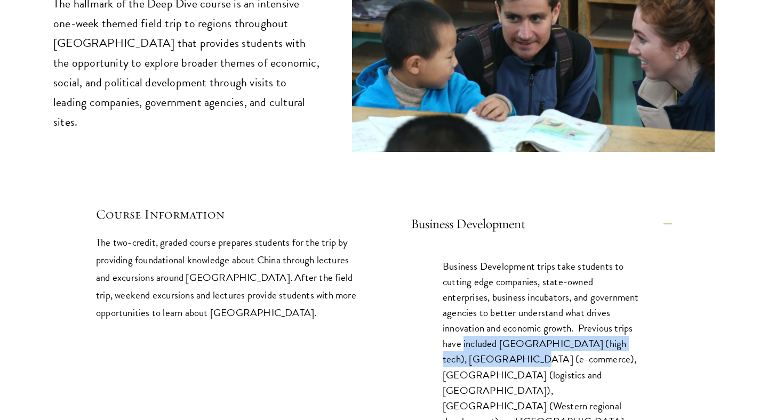
drag, startPoint x: 526, startPoint y: 297, endPoint x: 571, endPoint y: 320, distance: 50.6
click at [571, 320] on p "Business Development trips take students to cutting edge companies, state-owned…" at bounding box center [541, 352] width 197 height 186
click at [586, 321] on p "Business Development trips take students to cutting edge companies, state-owned…" at bounding box center [541, 352] width 197 height 186
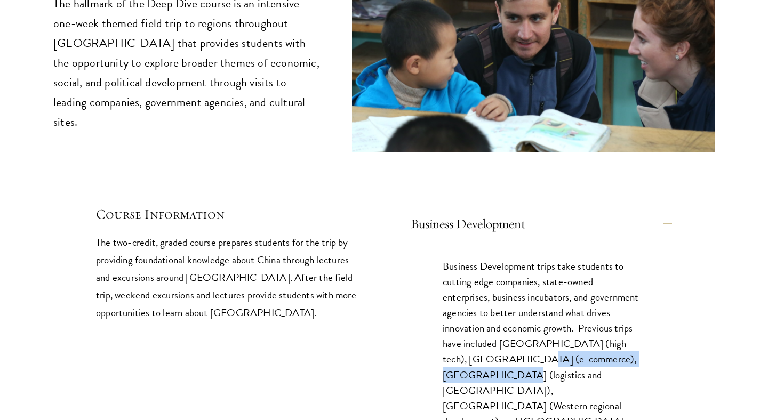
drag, startPoint x: 586, startPoint y: 321, endPoint x: 548, endPoint y: 328, distance: 38.5
click at [548, 328] on p "Business Development trips take students to cutting edge companies, state-owned…" at bounding box center [541, 352] width 197 height 186
click at [560, 330] on p "Business Development trips take students to cutting edge companies, state-owned…" at bounding box center [541, 352] width 197 height 186
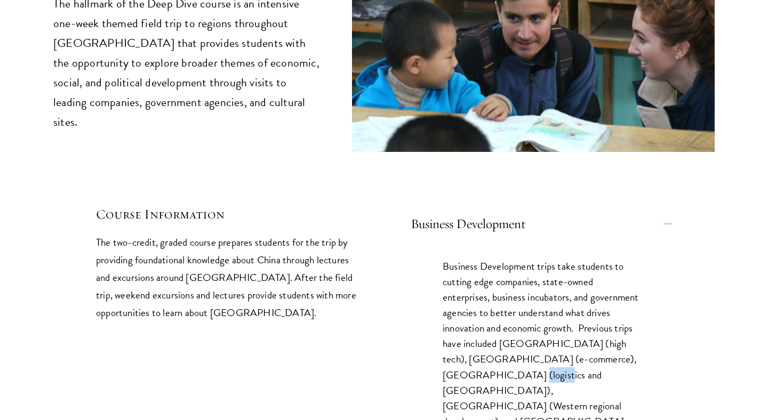
drag, startPoint x: 560, startPoint y: 330, endPoint x: 585, endPoint y: 333, distance: 25.8
click at [585, 333] on p "Business Development trips take students to cutting edge companies, state-owned…" at bounding box center [541, 352] width 197 height 186
click at [592, 350] on p "Business Development trips take students to cutting edge companies, state-owned…" at bounding box center [541, 352] width 197 height 186
drag, startPoint x: 592, startPoint y: 350, endPoint x: 578, endPoint y: 347, distance: 14.8
click at [578, 347] on p "Business Development trips take students to cutting edge companies, state-owned…" at bounding box center [541, 352] width 197 height 186
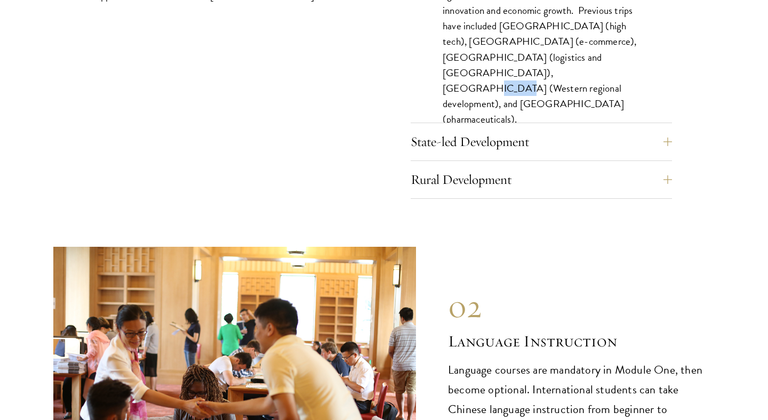
scroll to position [4734, 0]
click at [512, 166] on button "Rural Development" at bounding box center [549, 179] width 261 height 26
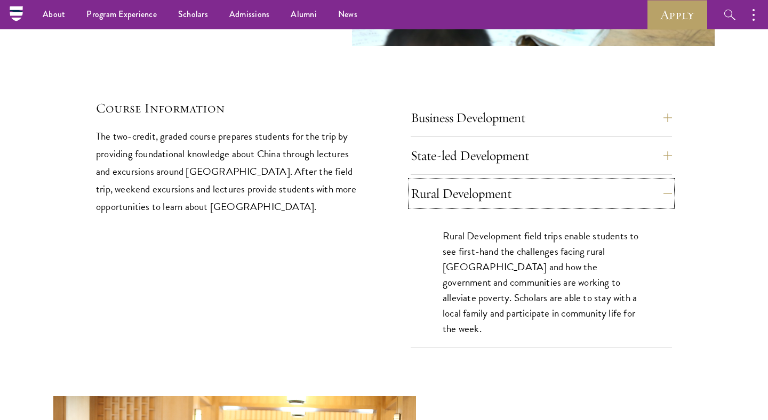
scroll to position [4520, 0]
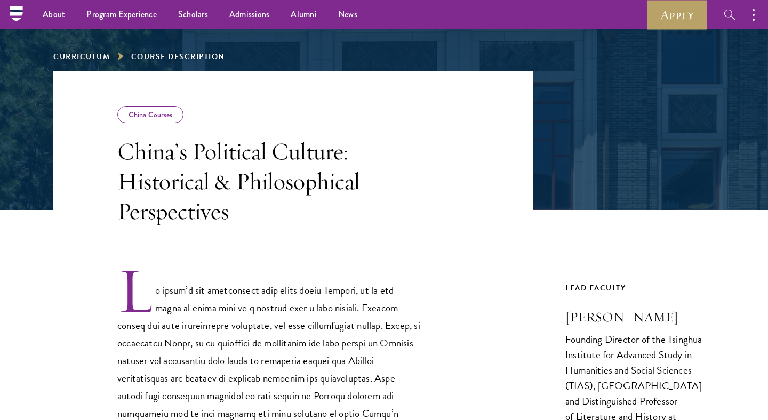
scroll to position [120, 0]
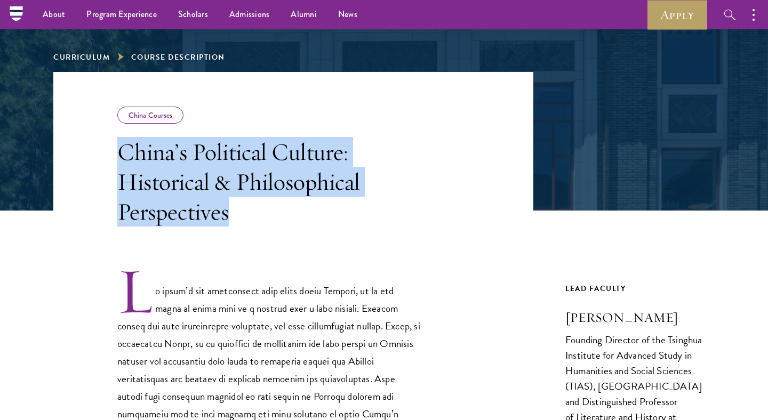
drag, startPoint x: 320, startPoint y: 221, endPoint x: 114, endPoint y: 146, distance: 219.7
click at [114, 146] on header "China Courses China’s Political Culture: Historical & Philosophical Perspectives" at bounding box center [293, 149] width 480 height 155
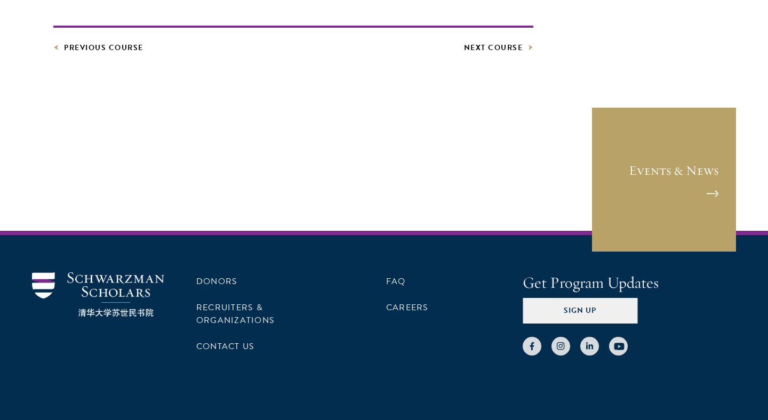
scroll to position [742, 0]
